Goal: Browse casually

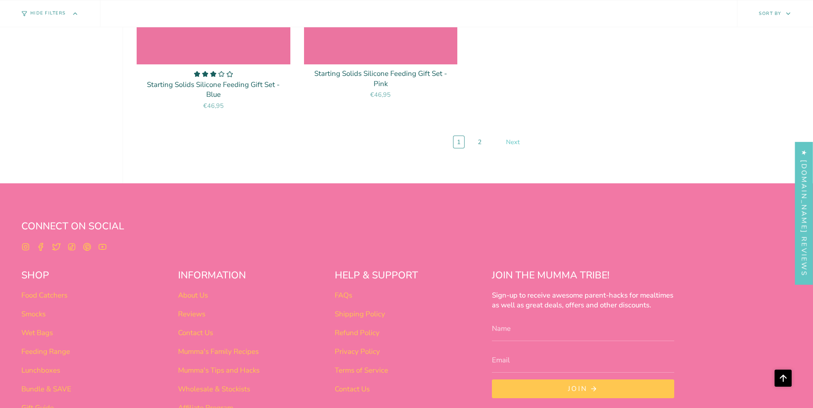
scroll to position [4239, 0]
